Goal: Transaction & Acquisition: Purchase product/service

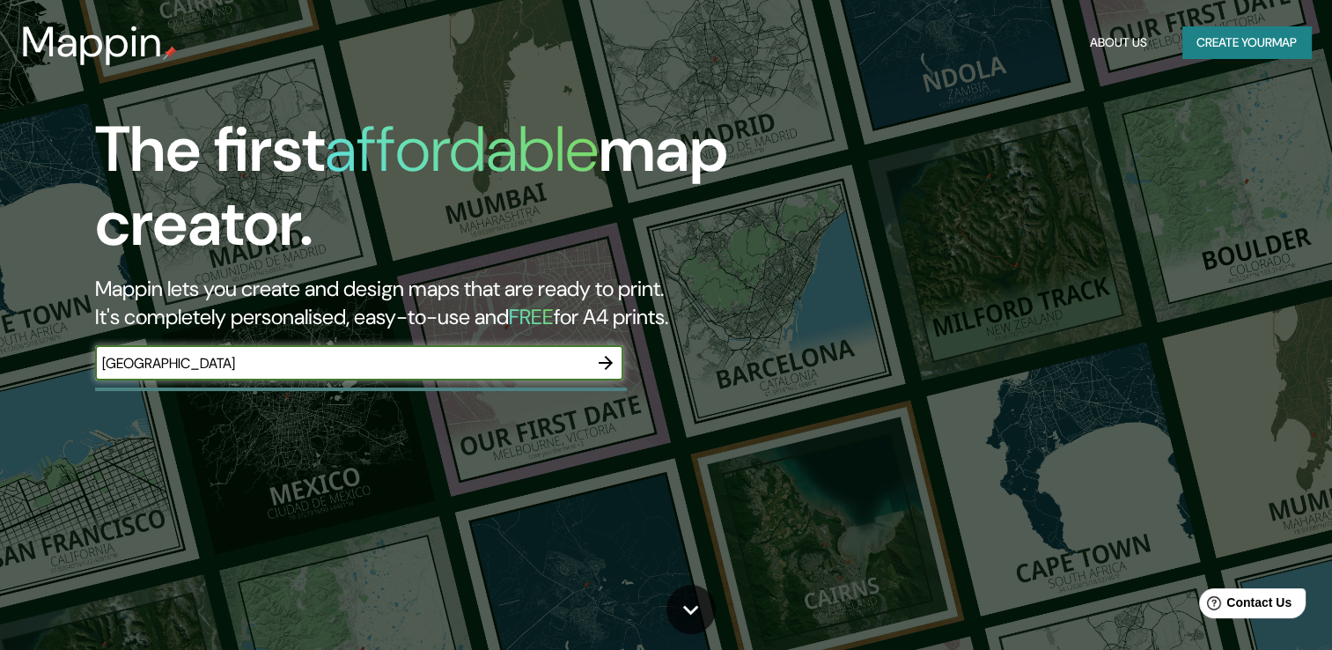
type input "[GEOGRAPHIC_DATA]"
click at [615, 351] on button "button" at bounding box center [605, 362] width 35 height 35
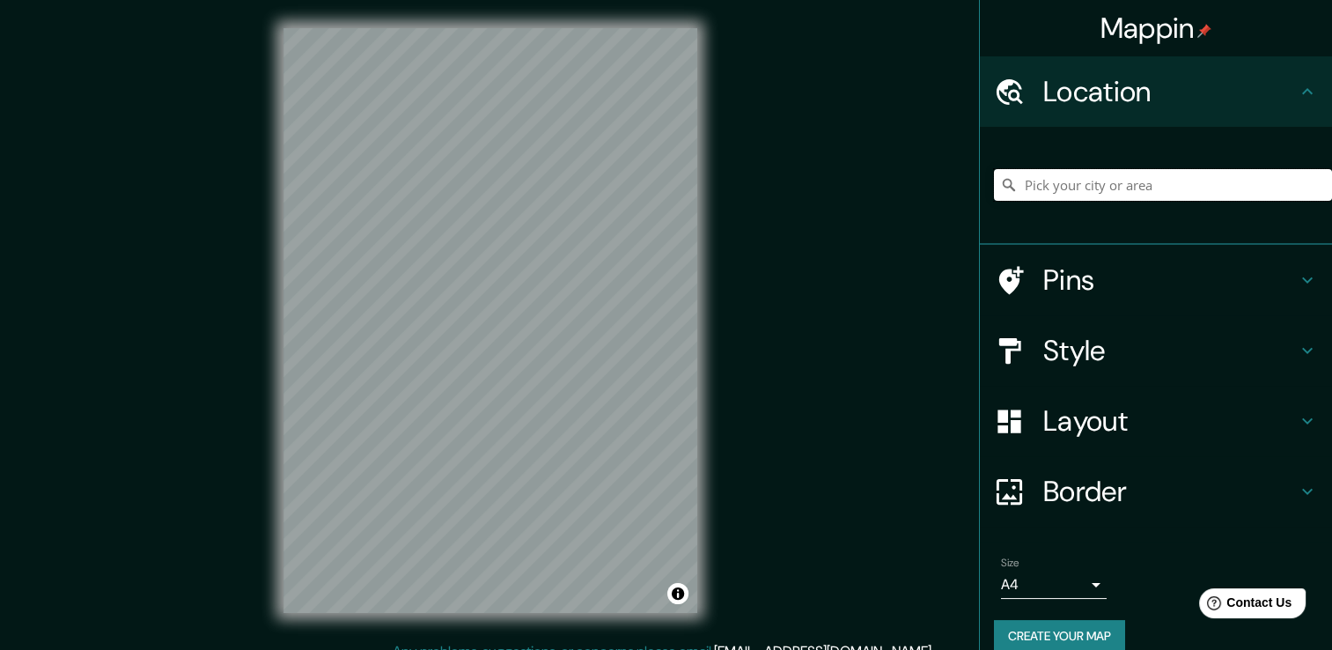
click at [1089, 186] on input "Pick your city or area" at bounding box center [1163, 185] width 338 height 32
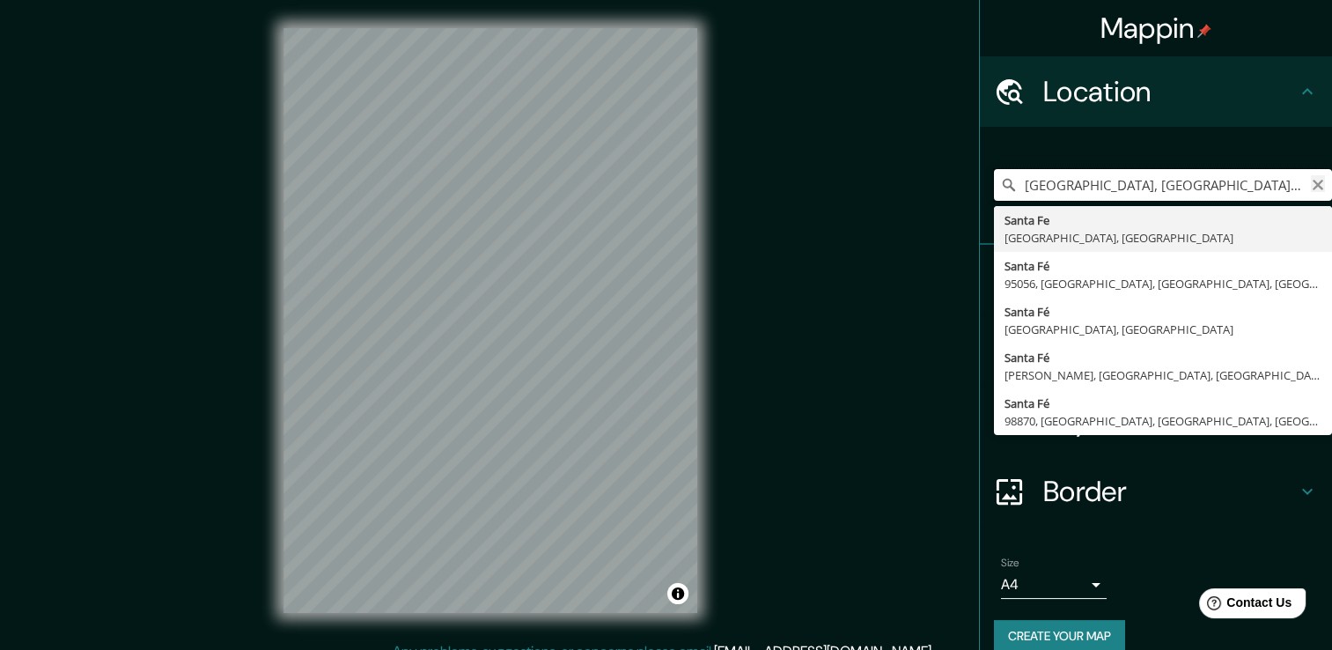
type input "[GEOGRAPHIC_DATA], [GEOGRAPHIC_DATA], [GEOGRAPHIC_DATA]"
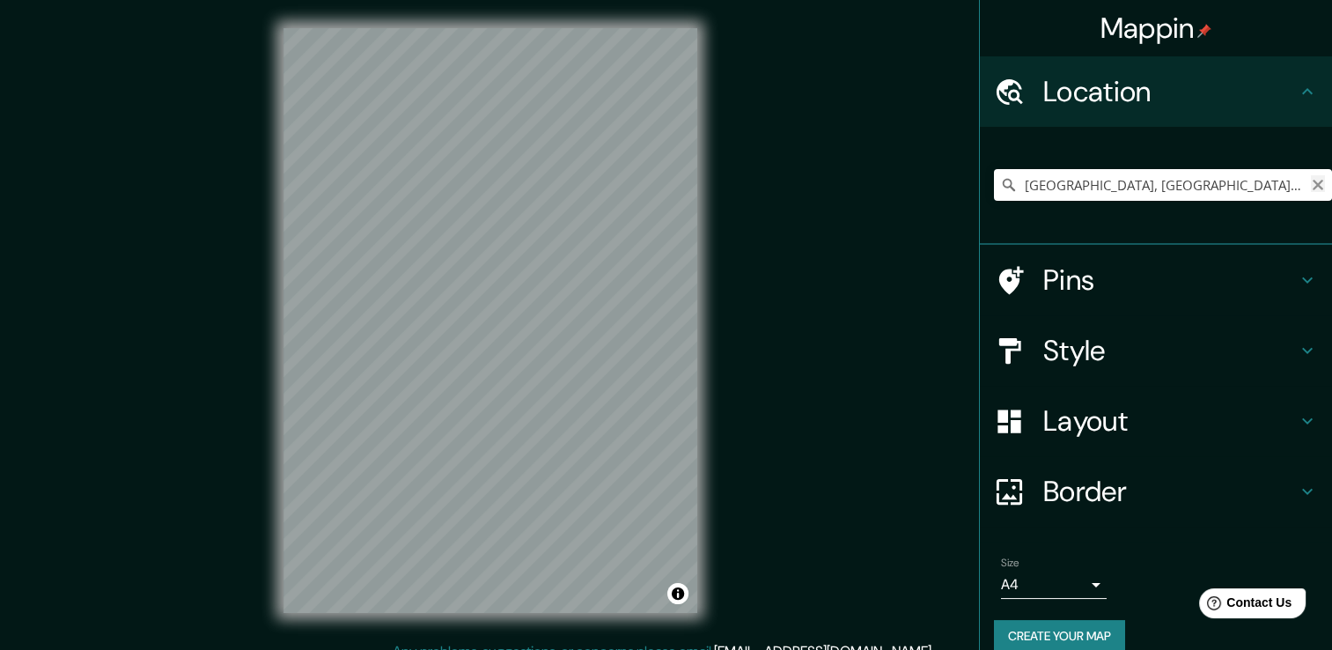
click at [1311, 183] on icon "Clear" at bounding box center [1318, 185] width 14 height 14
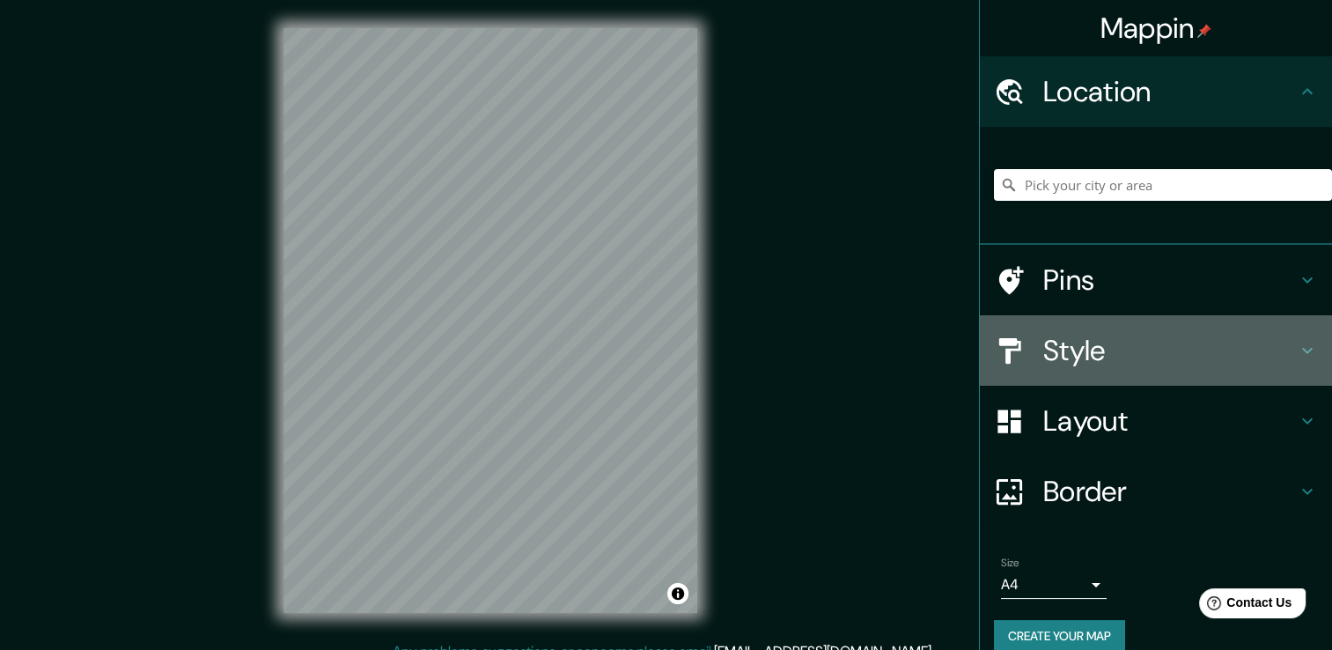
click at [1282, 357] on h4 "Style" at bounding box center [1170, 350] width 254 height 35
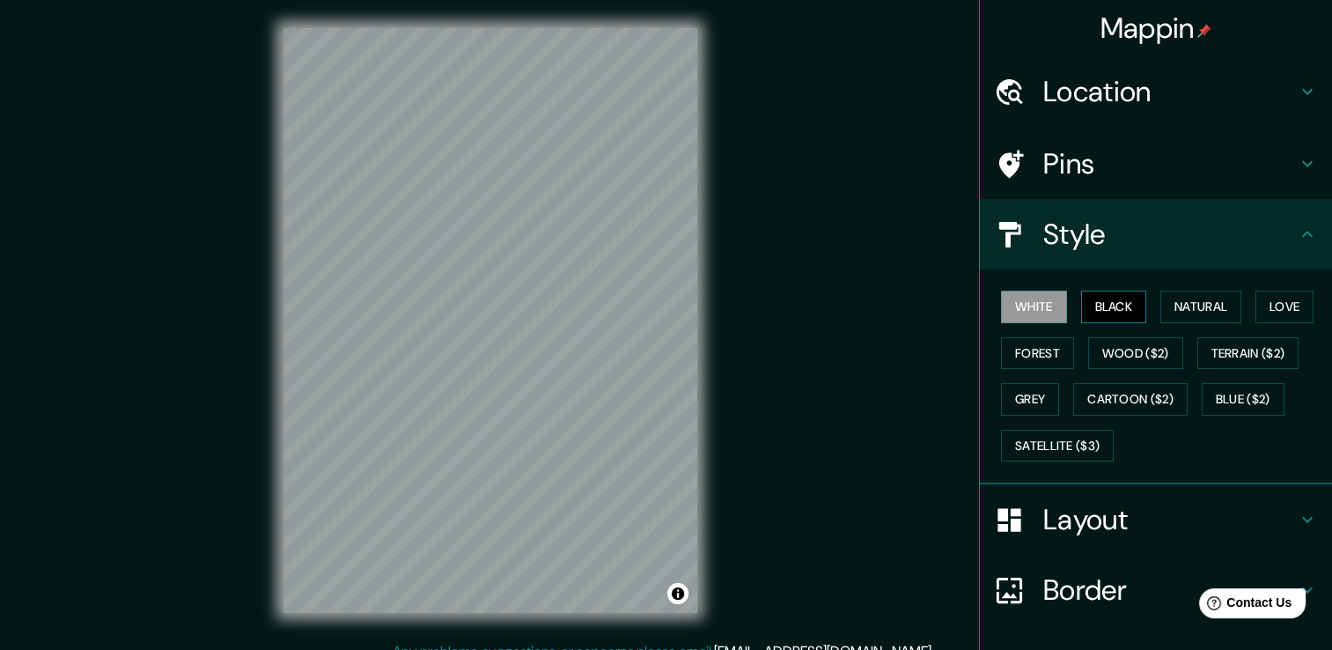
click at [1127, 308] on button "Black" at bounding box center [1114, 307] width 66 height 33
click at [1179, 305] on button "Natural" at bounding box center [1200, 307] width 81 height 33
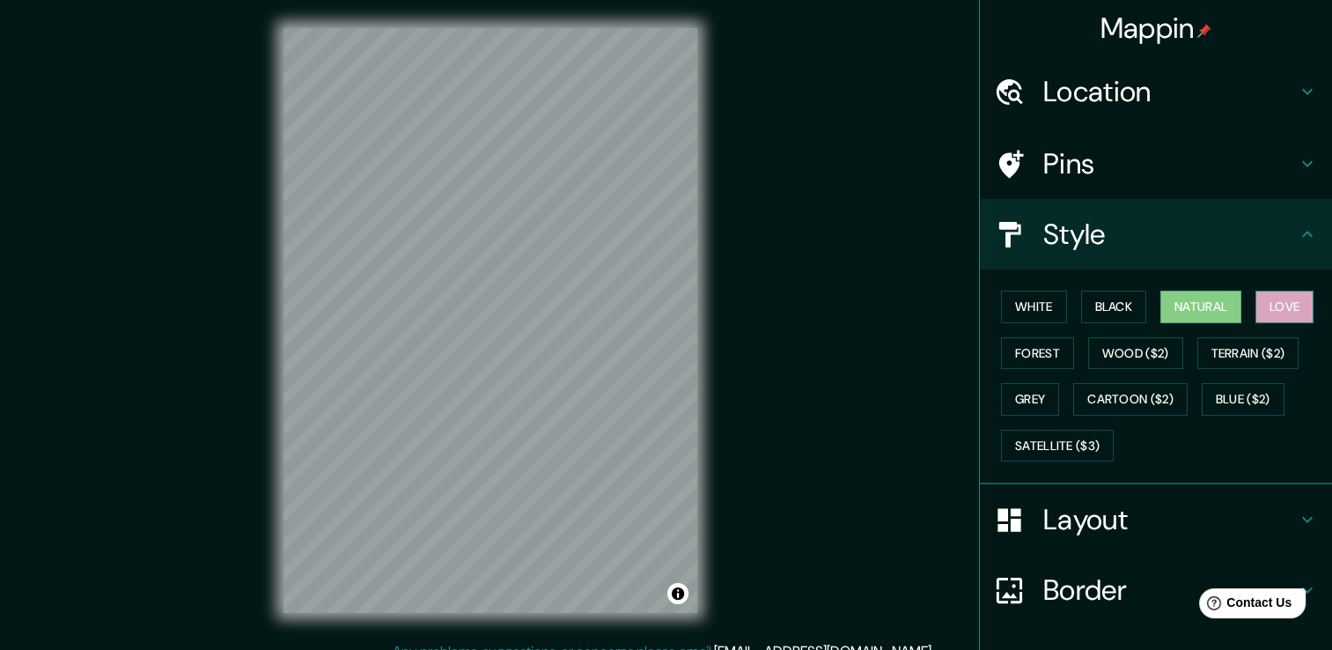
click at [1260, 311] on button "Love" at bounding box center [1284, 307] width 58 height 33
click at [1043, 354] on button "Forest" at bounding box center [1037, 353] width 73 height 33
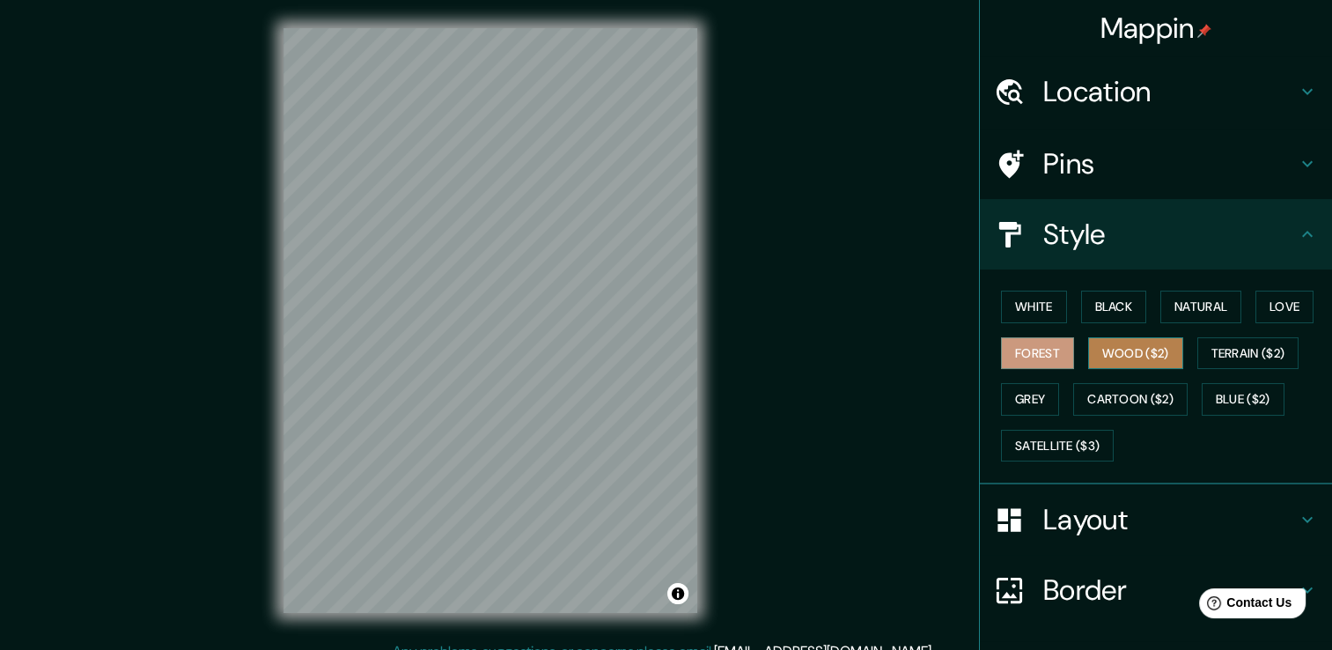
click at [1088, 362] on button "Wood ($2)" at bounding box center [1135, 353] width 95 height 33
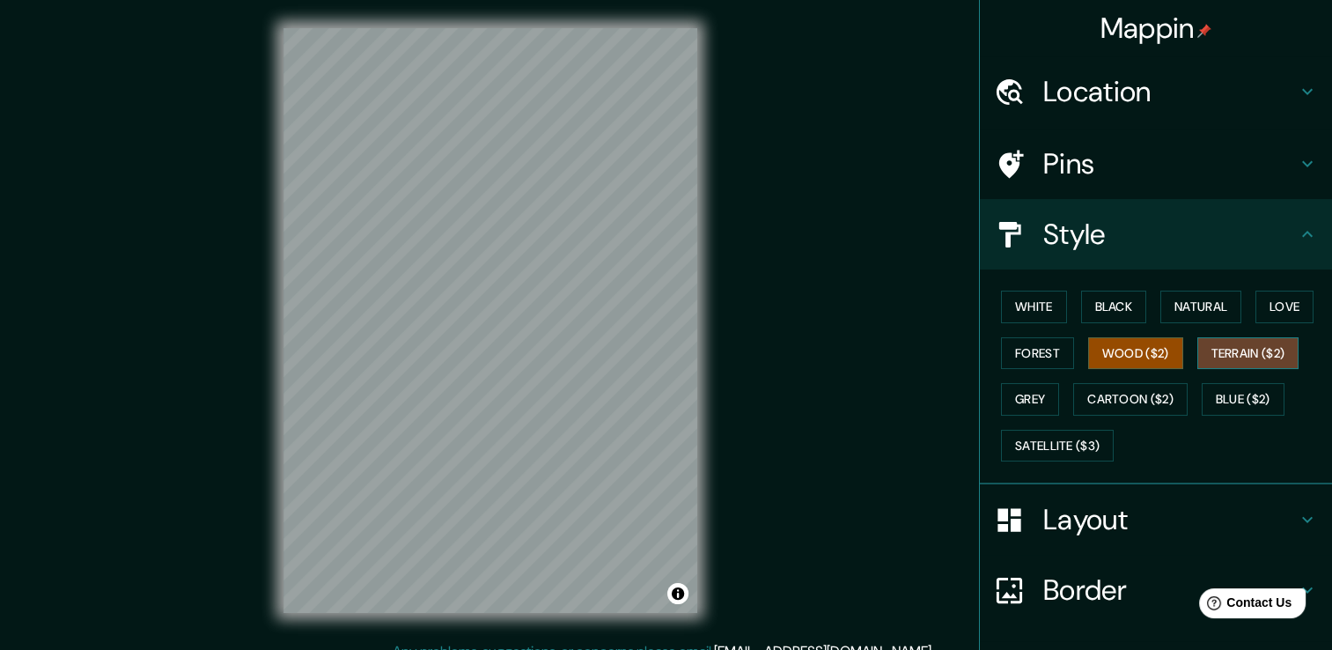
click at [1197, 354] on button "Terrain ($2)" at bounding box center [1248, 353] width 102 height 33
click at [1118, 357] on button "Wood ($2)" at bounding box center [1135, 353] width 95 height 33
click at [1197, 350] on button "Terrain ($2)" at bounding box center [1248, 353] width 102 height 33
click at [1220, 408] on button "Blue ($2)" at bounding box center [1243, 399] width 83 height 33
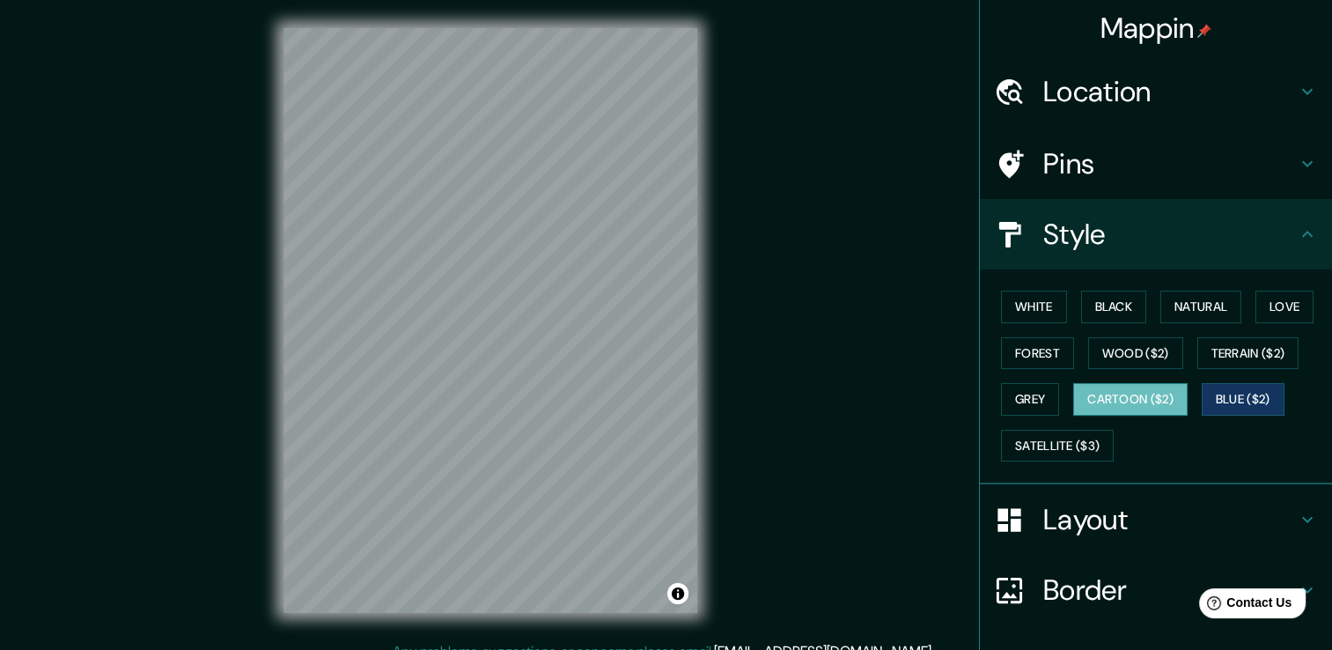
click at [1152, 397] on button "Cartoon ($2)" at bounding box center [1130, 399] width 114 height 33
click at [1027, 445] on button "Satellite ($3)" at bounding box center [1057, 446] width 113 height 33
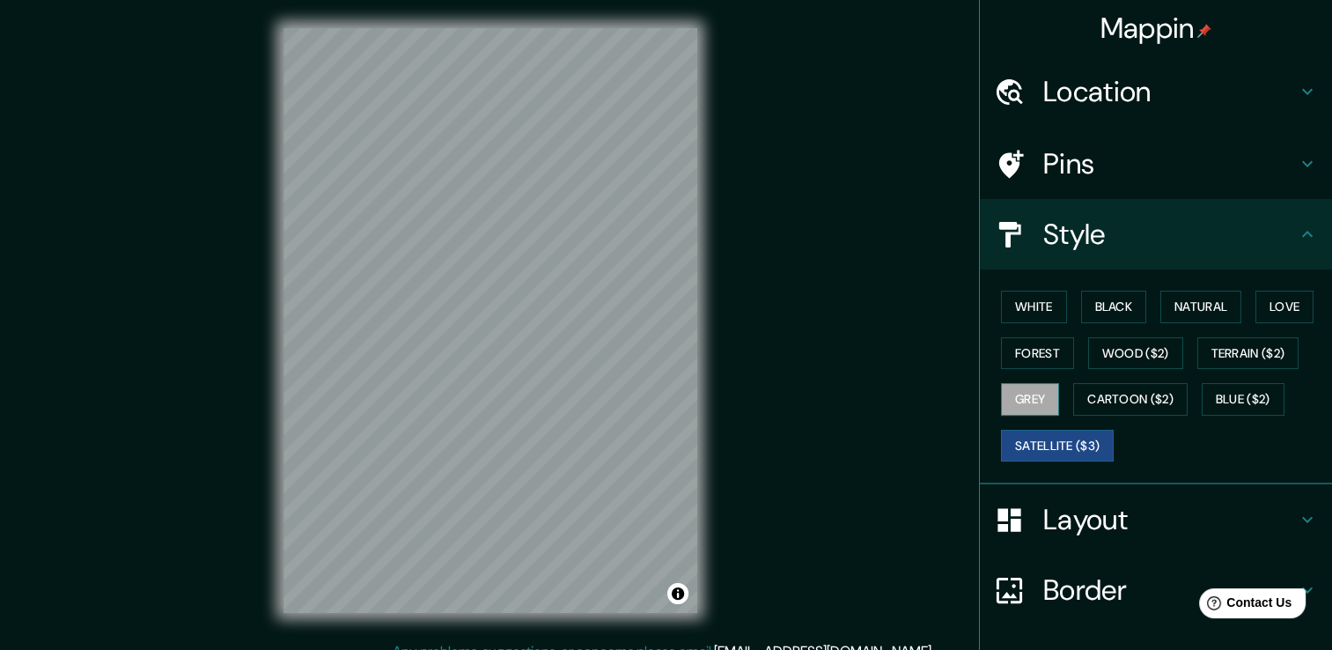
click at [1015, 399] on button "Grey" at bounding box center [1030, 399] width 58 height 33
click at [1093, 357] on button "Wood ($2)" at bounding box center [1135, 353] width 95 height 33
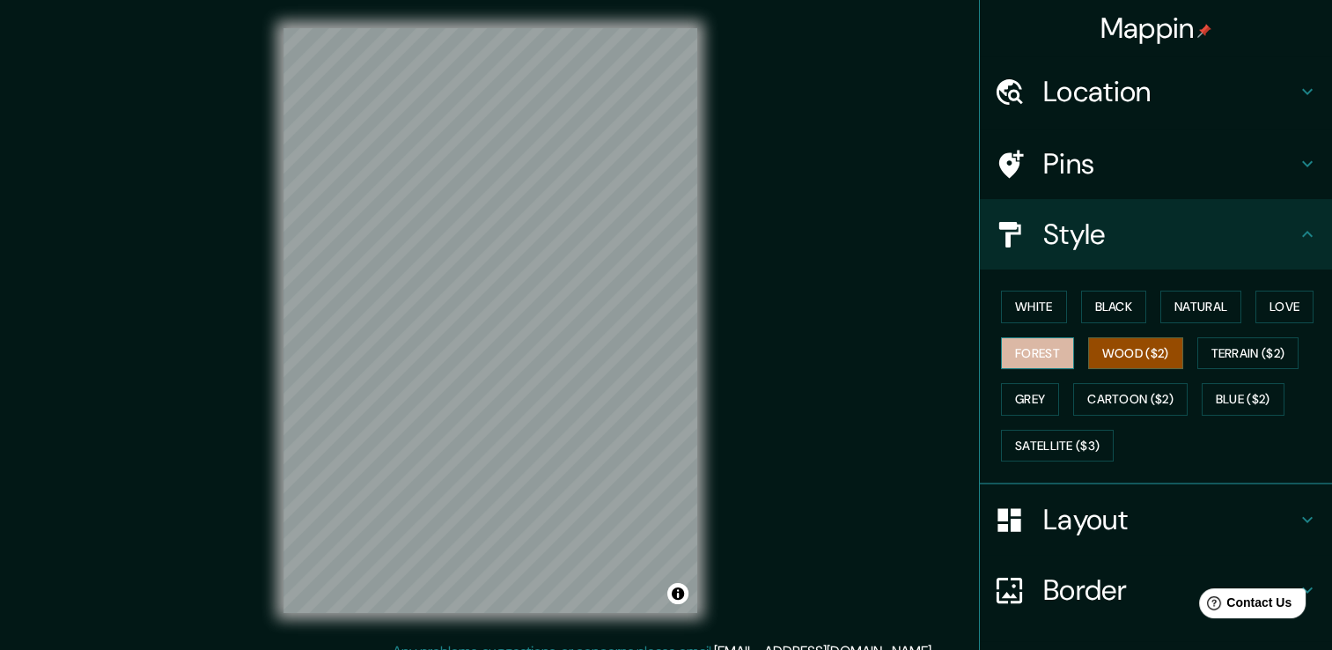
click at [1042, 361] on button "Forest" at bounding box center [1037, 353] width 73 height 33
click at [1036, 313] on button "White" at bounding box center [1034, 307] width 66 height 33
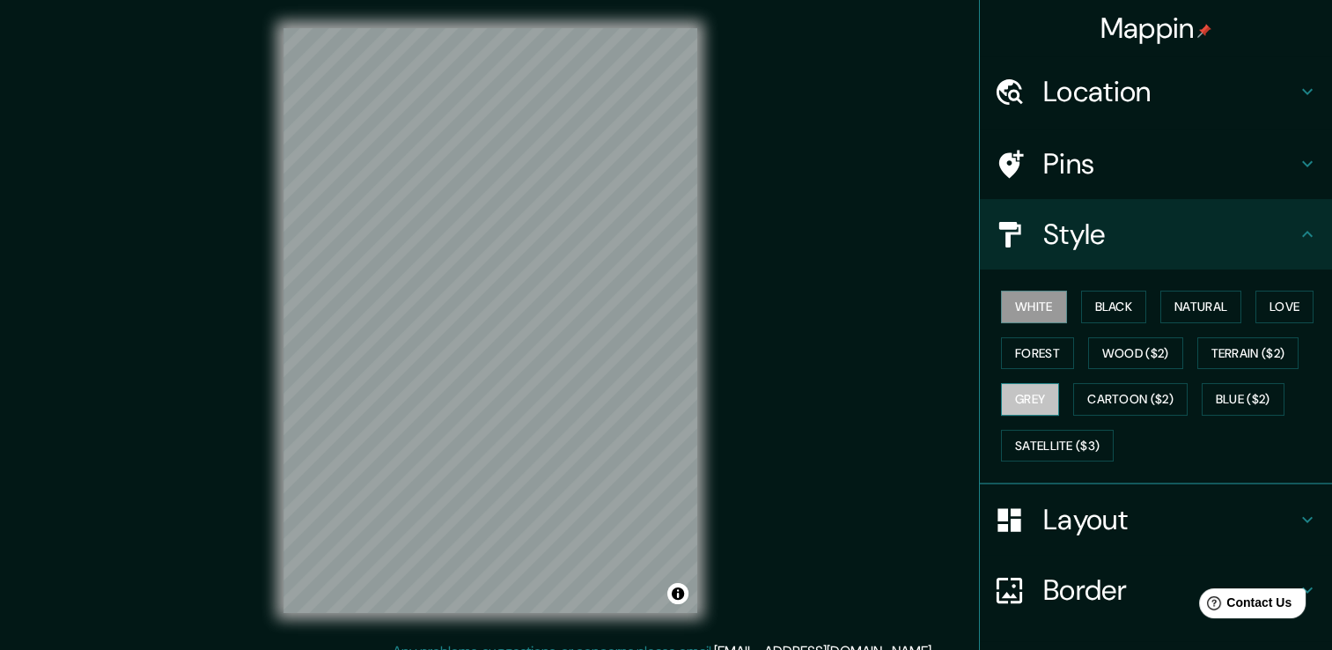
click at [1029, 391] on button "Grey" at bounding box center [1030, 399] width 58 height 33
click at [1032, 364] on button "Forest" at bounding box center [1037, 353] width 73 height 33
click at [1028, 323] on div "White Black Natural Love Forest Wood ($2) Terrain ($2) Grey Cartoon ($2) Blue (…" at bounding box center [1163, 375] width 338 height 185
click at [1032, 306] on button "White" at bounding box center [1034, 307] width 66 height 33
